Goal: Information Seeking & Learning: Find specific fact

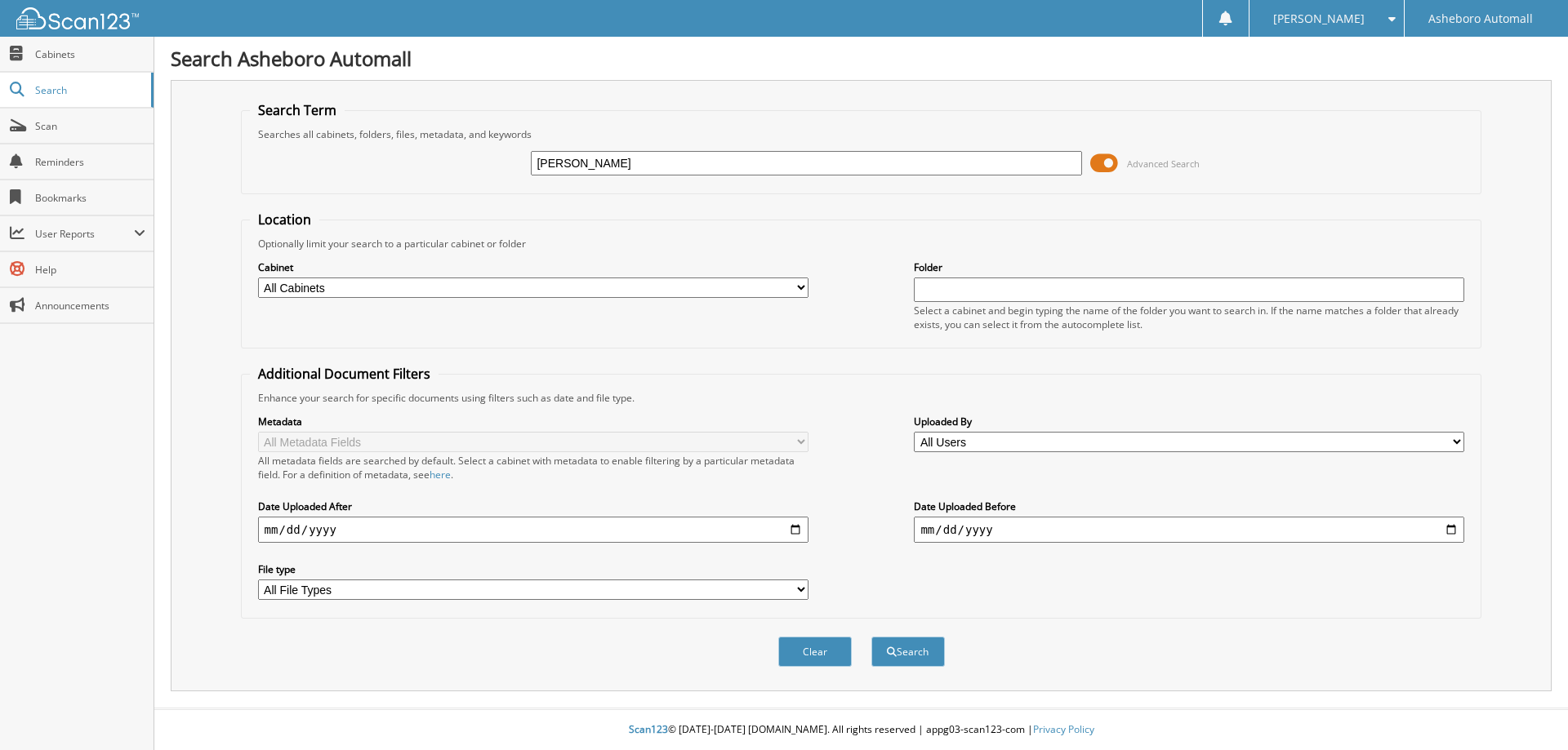
type input "[PERSON_NAME]"
click at [871, 637] on button "Search" at bounding box center [908, 652] width 73 height 31
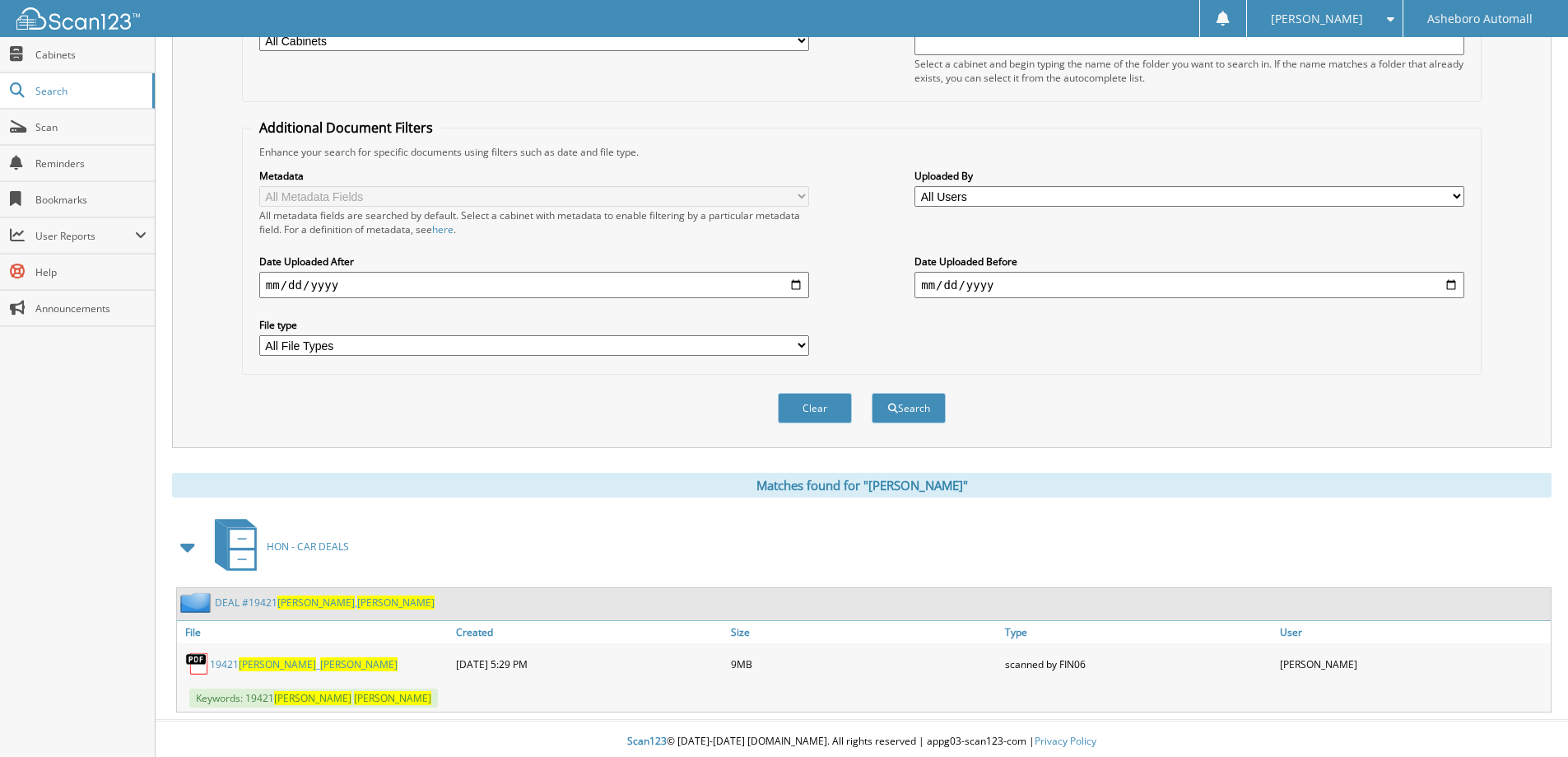
scroll to position [256, 0]
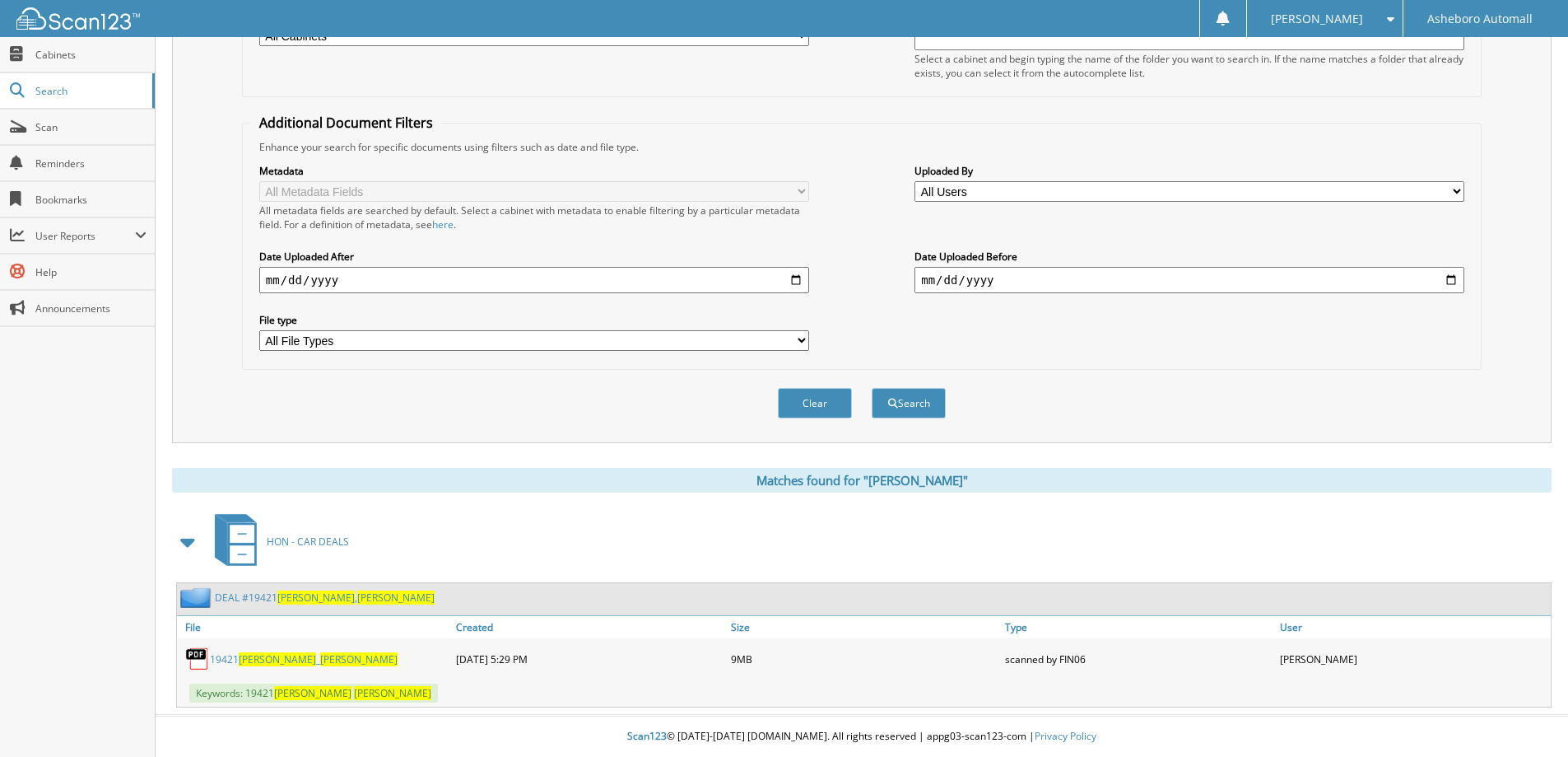
click at [284, 662] on link "19421 WATSON _ CAROL" at bounding box center [304, 659] width 188 height 14
